Goal: Navigation & Orientation: Find specific page/section

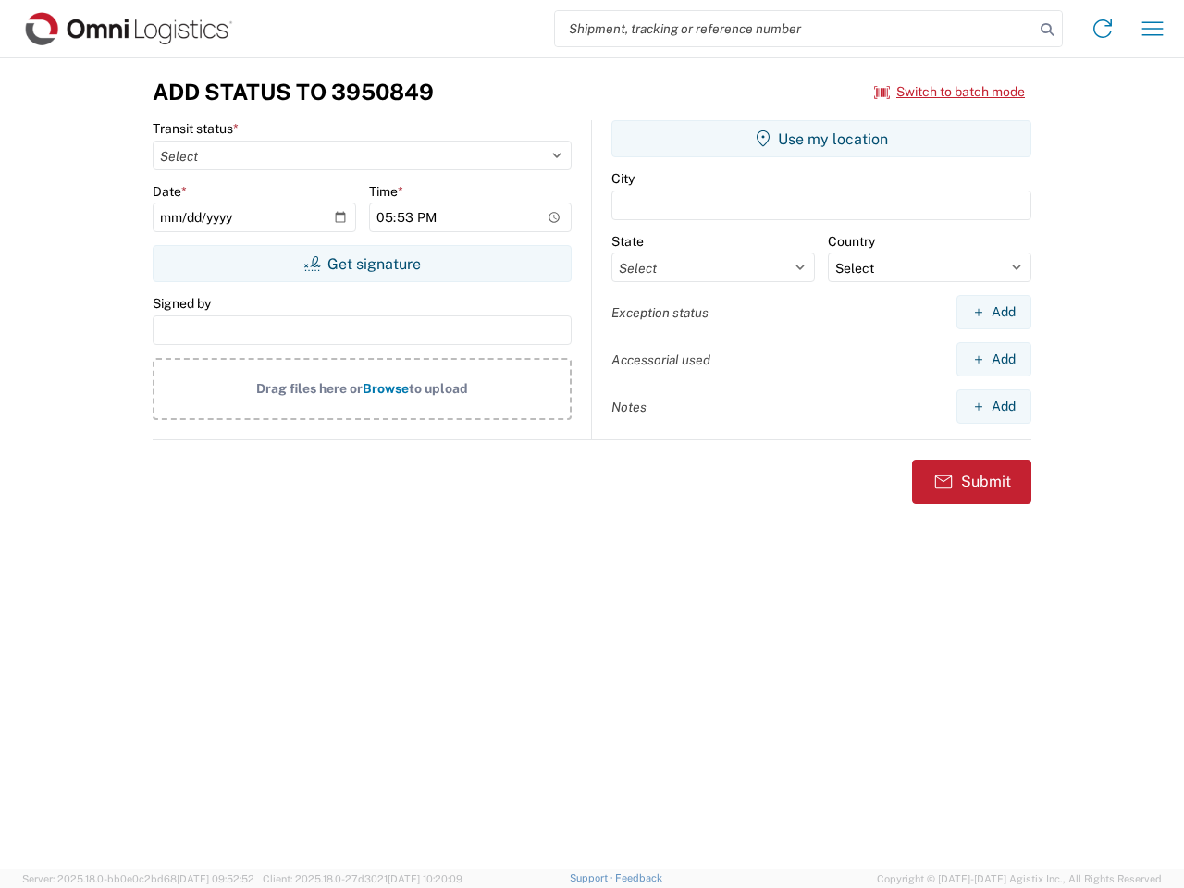
click at [795, 29] on input "search" at bounding box center [794, 28] width 479 height 35
click at [1047, 30] on icon at bounding box center [1047, 30] width 26 height 26
click at [1103, 29] on icon at bounding box center [1103, 29] width 30 height 30
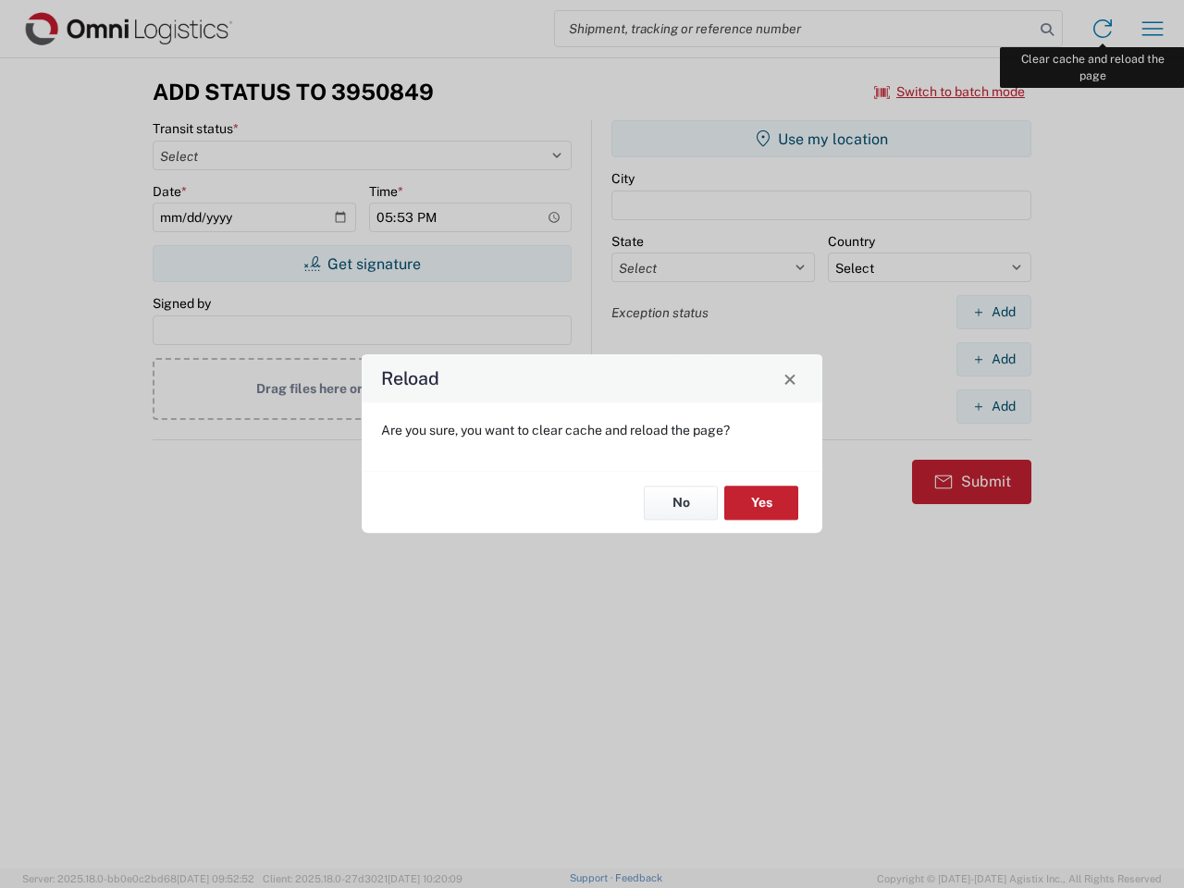
click at [1152, 29] on div "Reload Are you sure, you want to clear cache and reload the page? No Yes" at bounding box center [592, 444] width 1184 height 888
click at [950, 92] on div "Reload Are you sure, you want to clear cache and reload the page? No Yes" at bounding box center [592, 444] width 1184 height 888
click at [362, 264] on div "Reload Are you sure, you want to clear cache and reload the page? No Yes" at bounding box center [592, 444] width 1184 height 888
click at [821, 139] on div "Reload Are you sure, you want to clear cache and reload the page? No Yes" at bounding box center [592, 444] width 1184 height 888
click at [993, 312] on div "Reload Are you sure, you want to clear cache and reload the page? No Yes" at bounding box center [592, 444] width 1184 height 888
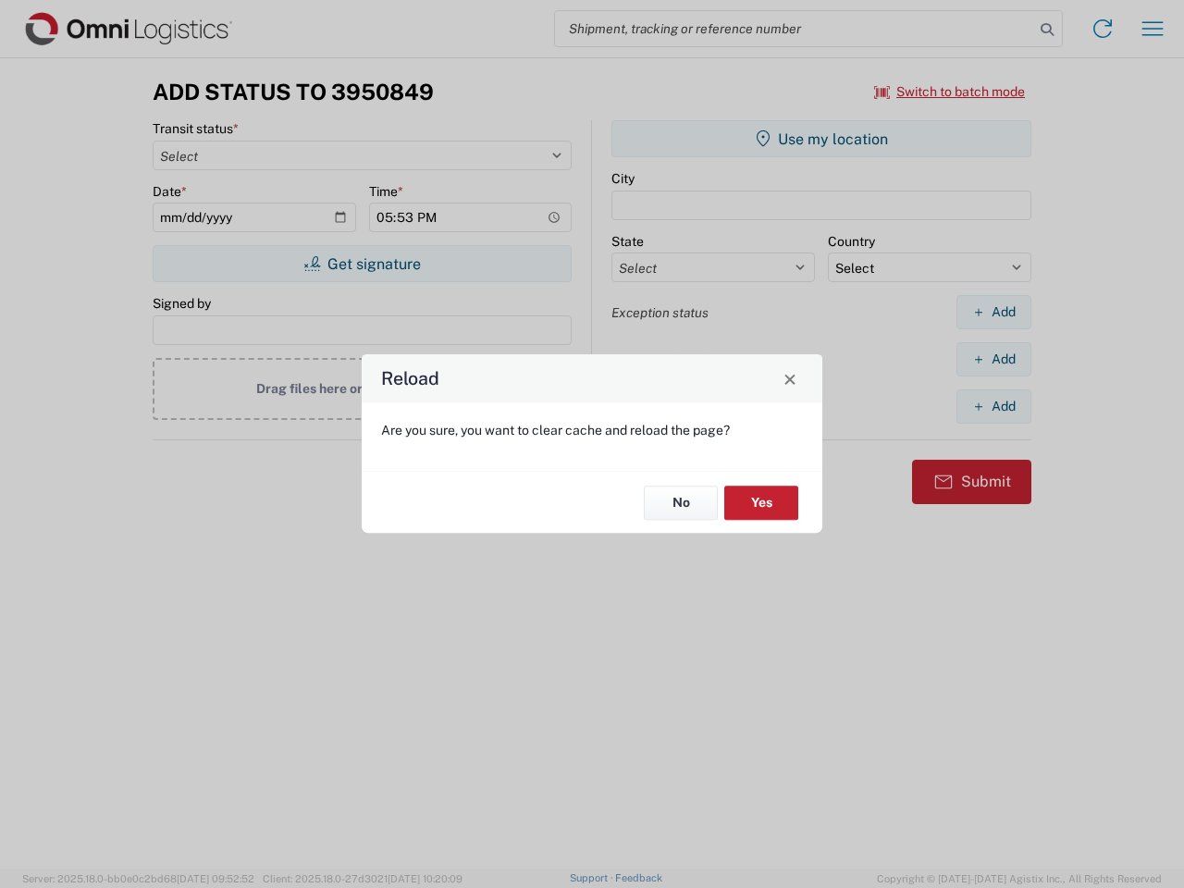
click at [993, 359] on div "Reload Are you sure, you want to clear cache and reload the page? No Yes" at bounding box center [592, 444] width 1184 height 888
click at [993, 406] on div "Reload Are you sure, you want to clear cache and reload the page? No Yes" at bounding box center [592, 444] width 1184 height 888
